Goal: Transaction & Acquisition: Purchase product/service

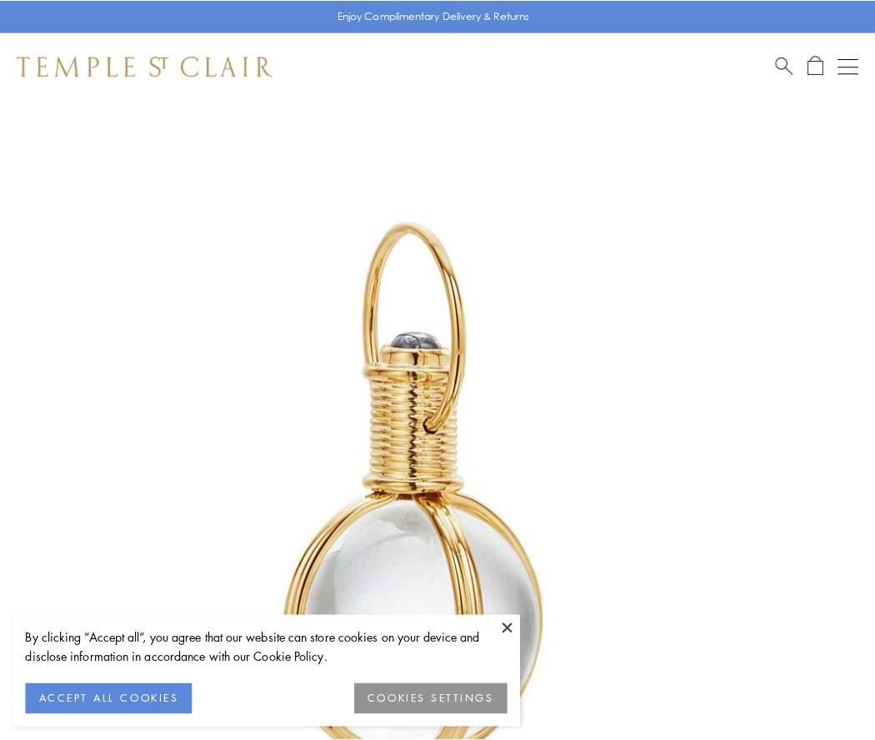
scroll to position [435, 0]
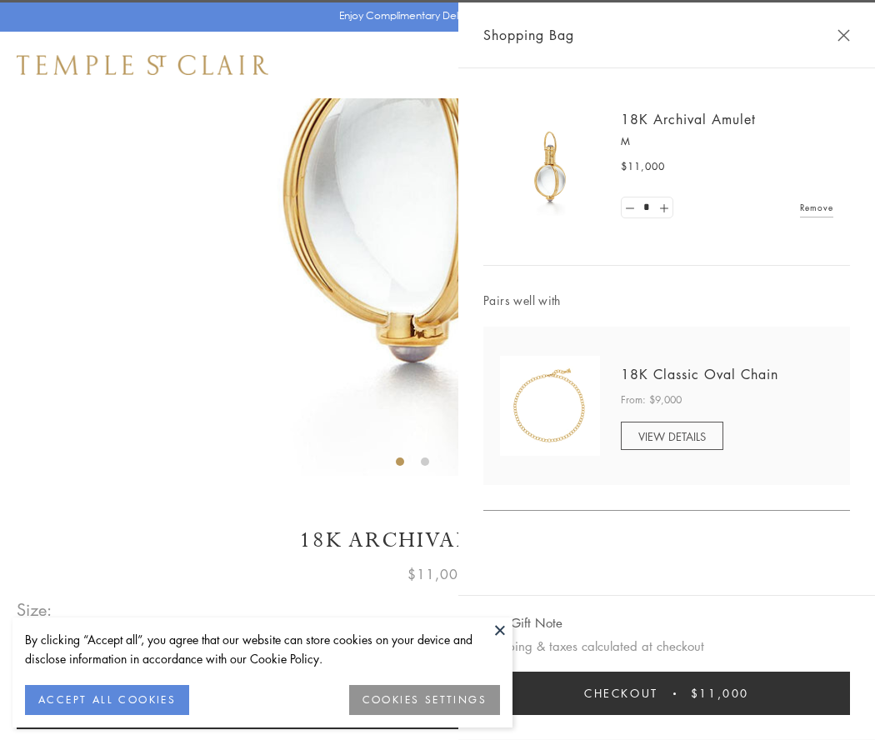
click at [667, 694] on button "Checkout $11,000" at bounding box center [667, 693] width 367 height 43
